Goal: Transaction & Acquisition: Purchase product/service

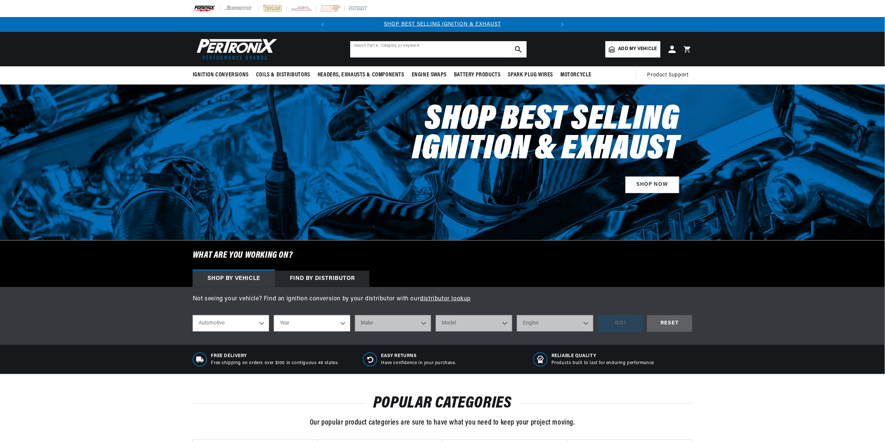
click at [381, 47] on input "text" at bounding box center [438, 49] width 176 height 16
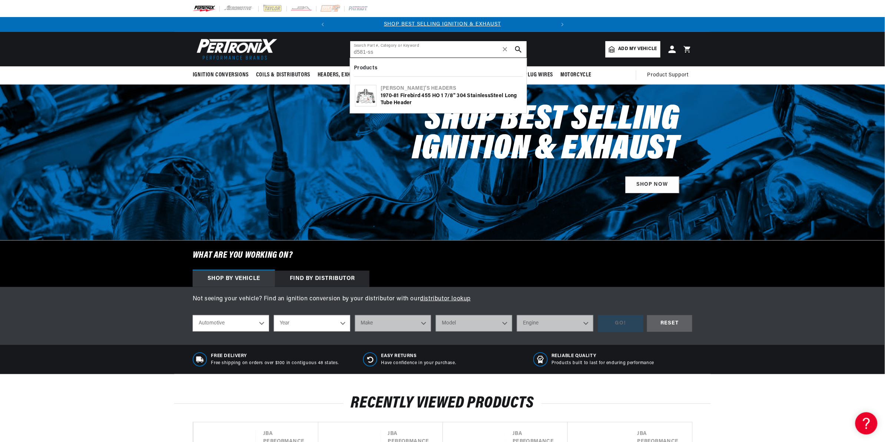
type input "d581-ss"
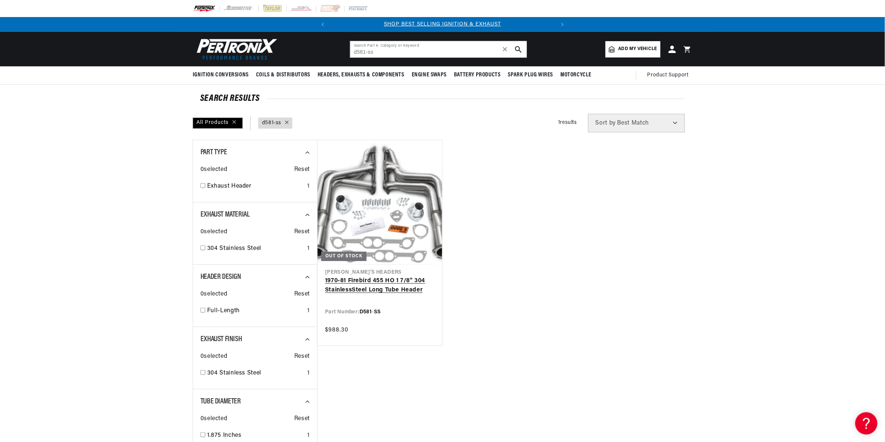
click at [397, 276] on link "1970-81 Firebird 455 HO 1 7/8" 304 Stainle ss Steel Long Tube Header" at bounding box center [380, 285] width 110 height 19
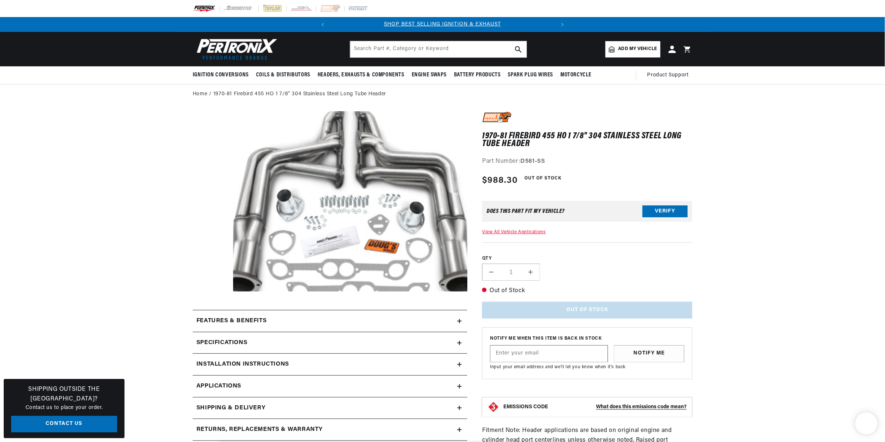
click at [210, 309] on button "Open media 1 in modal" at bounding box center [210, 309] width 0 height 0
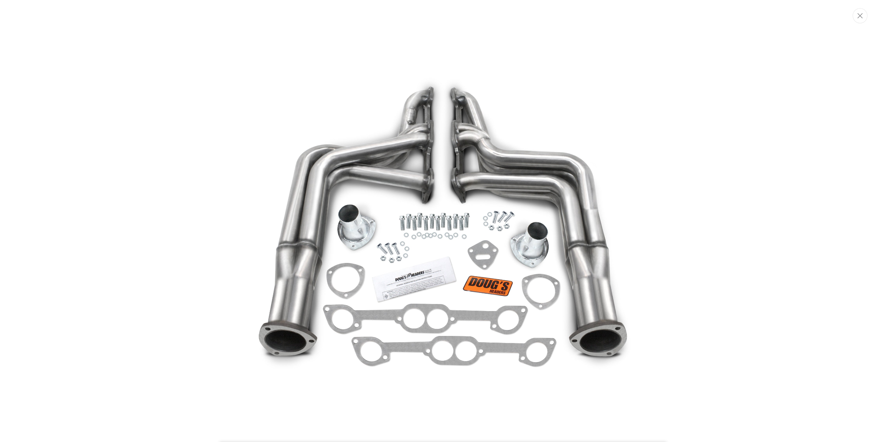
scroll to position [0, 225]
